Goal: Task Accomplishment & Management: Manage account settings

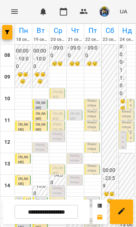
scroll to position [57, 0]
click at [111, 191] on h6 "😴😴😴" at bounding box center [110, 198] width 14 height 14
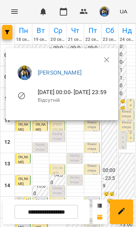
click at [111, 59] on icon "button" at bounding box center [106, 59] width 9 height 9
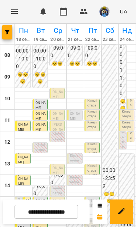
scroll to position [29, 0]
click at [59, 210] on p "NO_PRICE" at bounding box center [58, 215] width 11 height 10
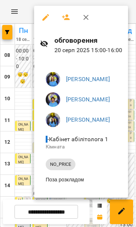
click at [8, 177] on div at bounding box center [68, 113] width 136 height 227
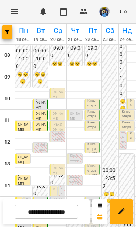
click at [53, 144] on span "[PERSON_NAME]" at bounding box center [54, 170] width 3 height 53
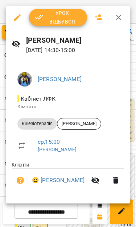
click at [118, 22] on button "button" at bounding box center [118, 17] width 17 height 17
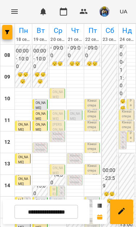
scroll to position [59, 0]
click at [61, 210] on p "NO_PRICE" at bounding box center [58, 215] width 11 height 10
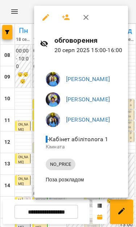
click at [84, 16] on icon "button" at bounding box center [86, 17] width 9 height 9
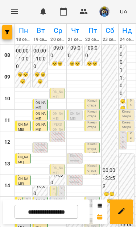
scroll to position [78, 0]
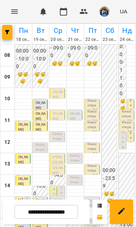
scroll to position [11, 0]
click at [62, 86] on span "[PERSON_NAME]" at bounding box center [58, 92] width 10 height 13
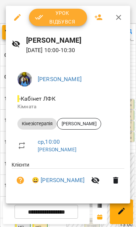
click at [70, 16] on span "Урок відбувся" at bounding box center [58, 17] width 46 height 17
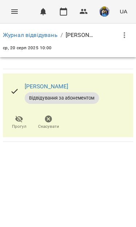
click at [13, 13] on icon "Menu" at bounding box center [14, 11] width 9 height 9
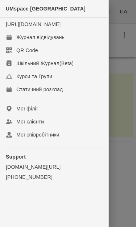
click at [64, 41] on div "Журнал відвідувань" at bounding box center [40, 37] width 48 height 7
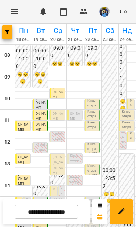
scroll to position [43, 0]
